Goal: Find specific page/section

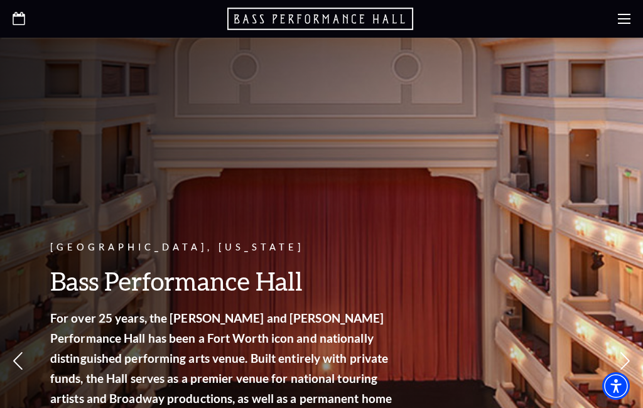
click at [43, 20] on div at bounding box center [321, 19] width 643 height 38
click at [17, 22] on icon "Open this option" at bounding box center [19, 18] width 13 height 13
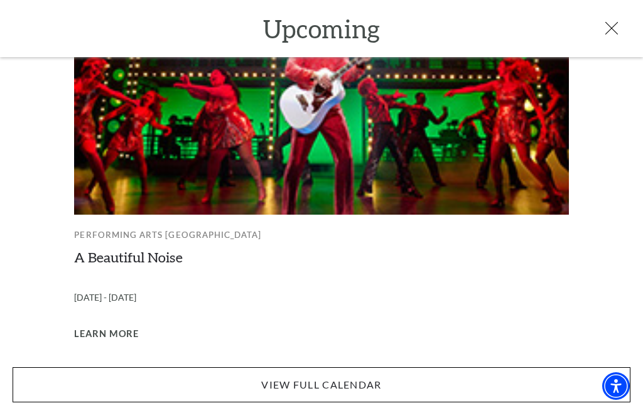
scroll to position [1350, 0]
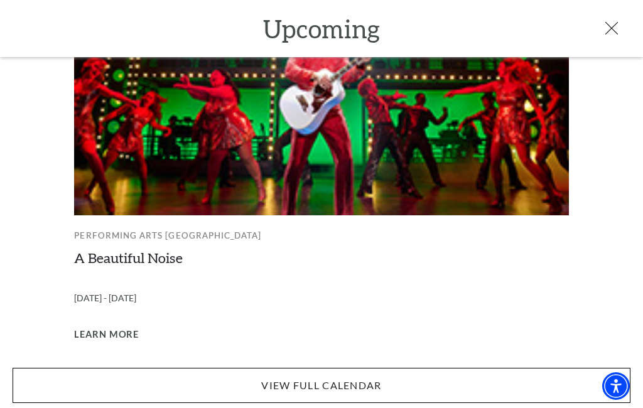
click at [499, 381] on link "View Full Calendar" at bounding box center [322, 385] width 618 height 35
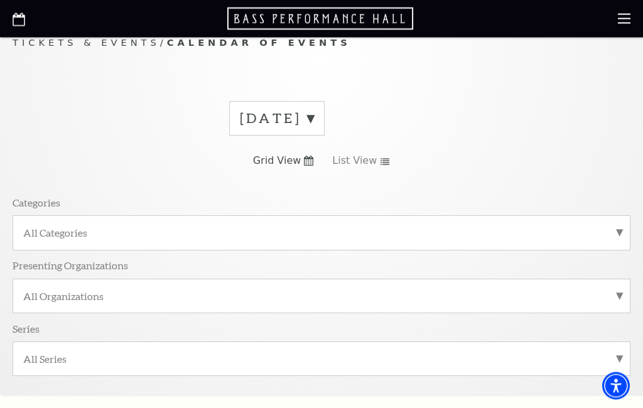
scroll to position [21, 0]
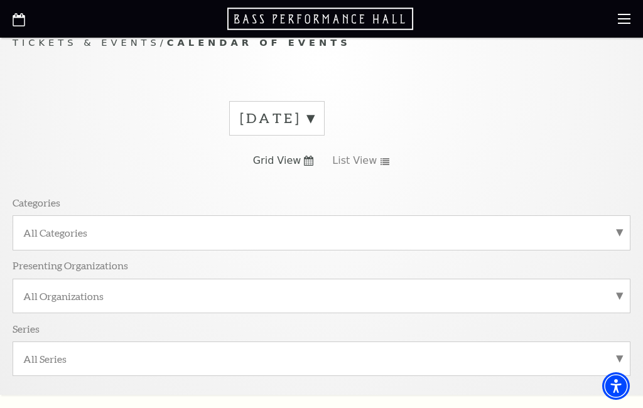
click at [617, 231] on label "All Categories" at bounding box center [321, 232] width 597 height 13
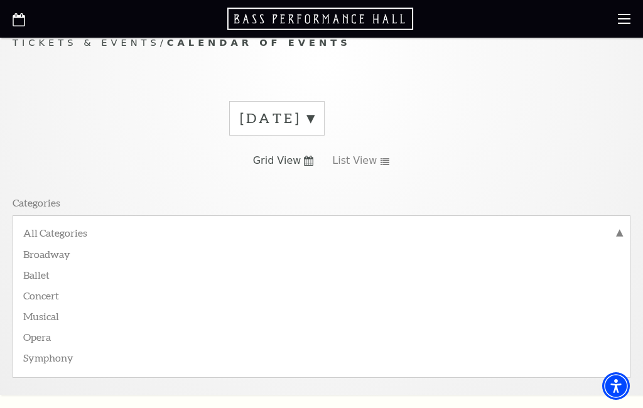
click at [618, 232] on label "All Categories" at bounding box center [321, 234] width 597 height 16
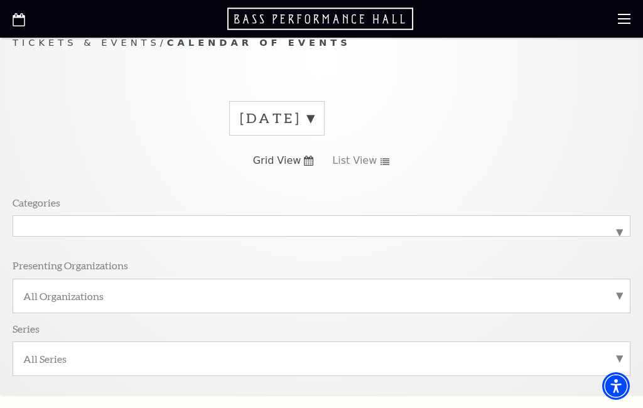
click at [618, 293] on label "All Organizations" at bounding box center [321, 296] width 597 height 13
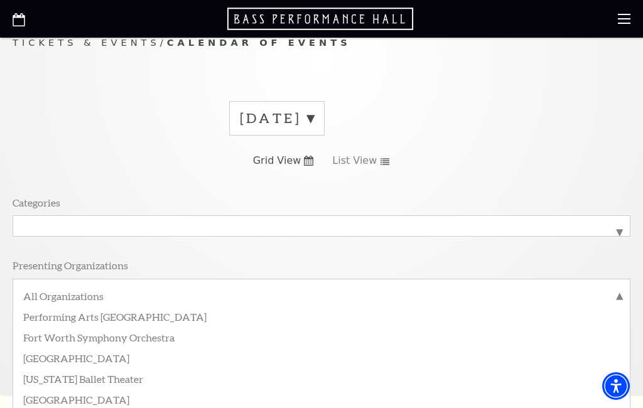
click at [617, 285] on div "All Organizations Performing Arts [GEOGRAPHIC_DATA] Fort Worth Symphony Orchest…" at bounding box center [322, 296] width 618 height 34
click at [613, 297] on label "All Organizations" at bounding box center [321, 298] width 597 height 16
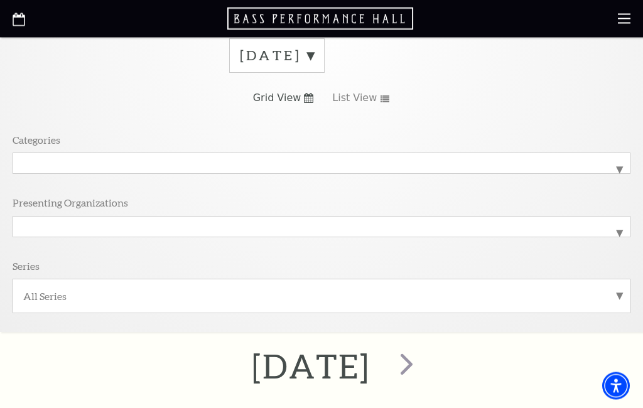
scroll to position [84, 0]
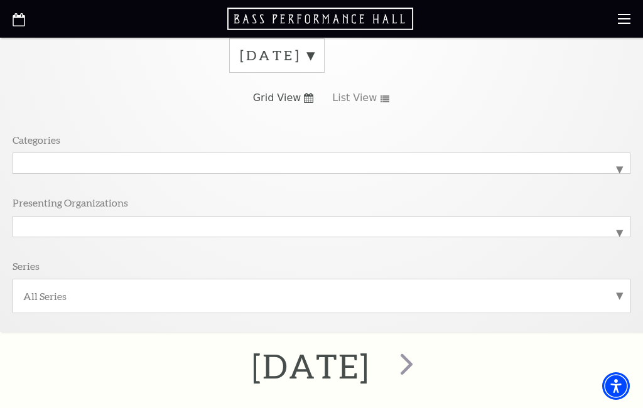
click at [616, 295] on label "All Series" at bounding box center [321, 296] width 597 height 13
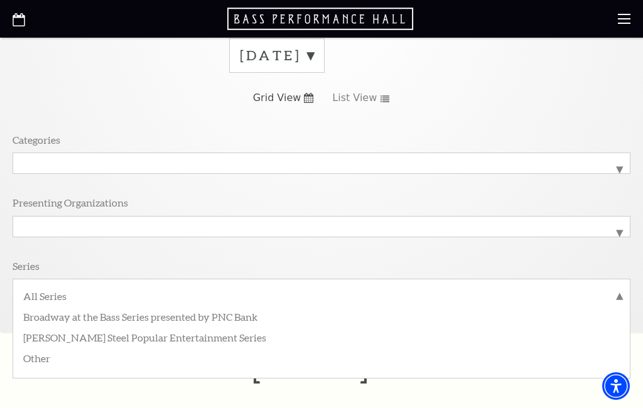
click at [618, 294] on label "All Series" at bounding box center [321, 298] width 597 height 16
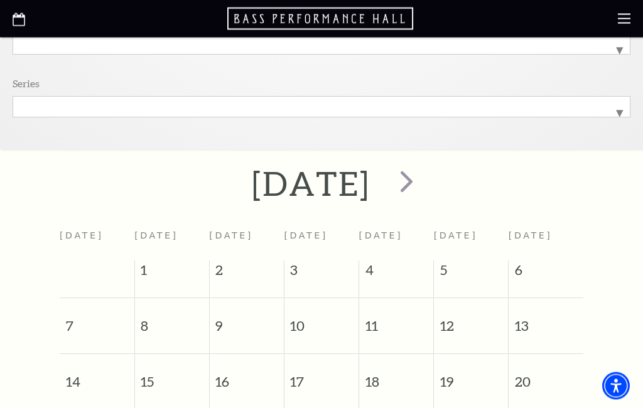
scroll to position [214, 0]
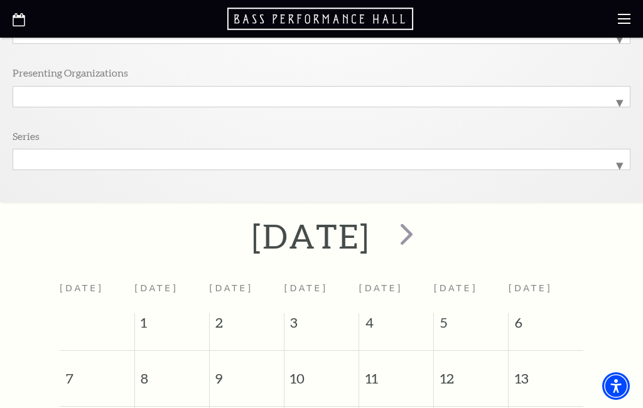
click at [425, 231] on span "next" at bounding box center [407, 234] width 36 height 36
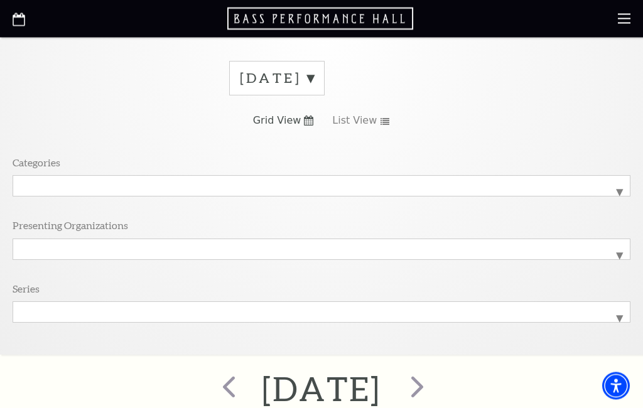
scroll to position [0, 0]
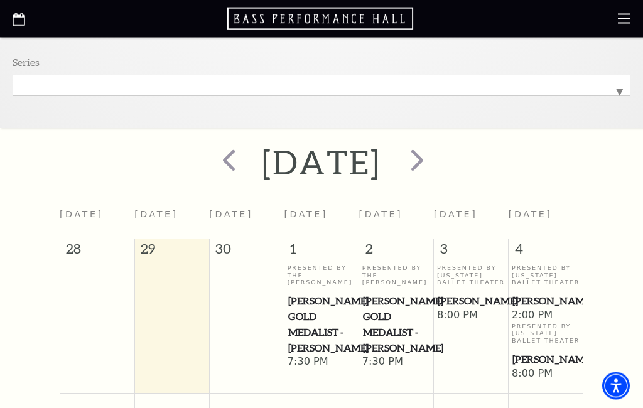
click at [435, 165] on span "next" at bounding box center [418, 161] width 36 height 36
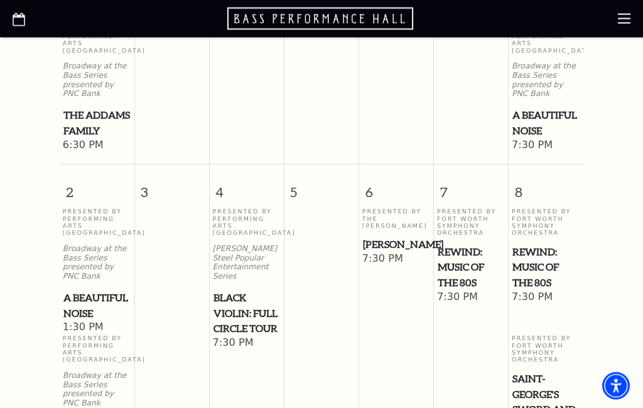
scroll to position [654, 0]
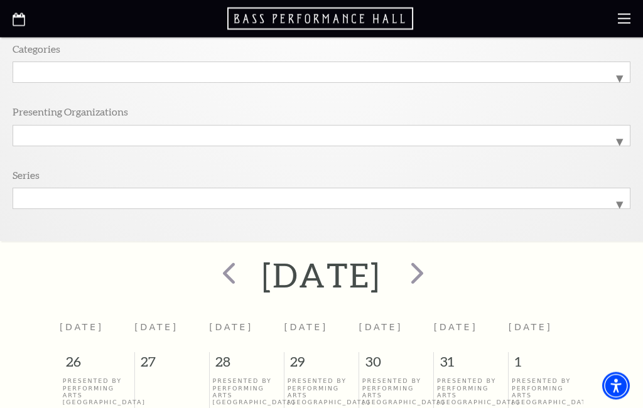
click at [435, 271] on span "next" at bounding box center [418, 274] width 36 height 36
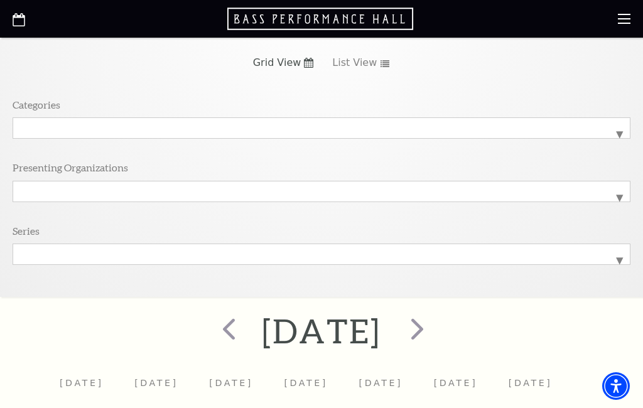
scroll to position [0, 0]
